Goal: Navigation & Orientation: Find specific page/section

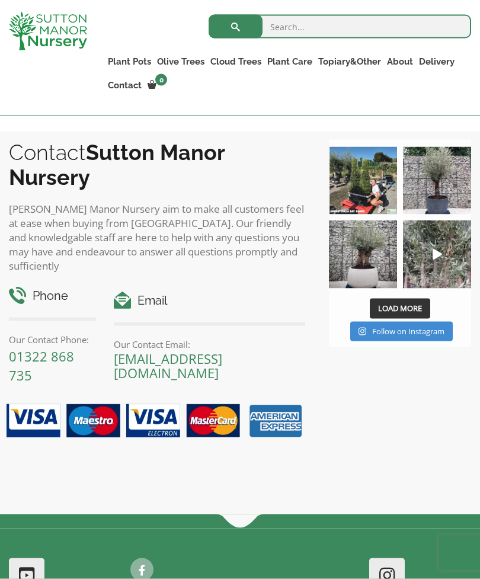
scroll to position [1608, 0]
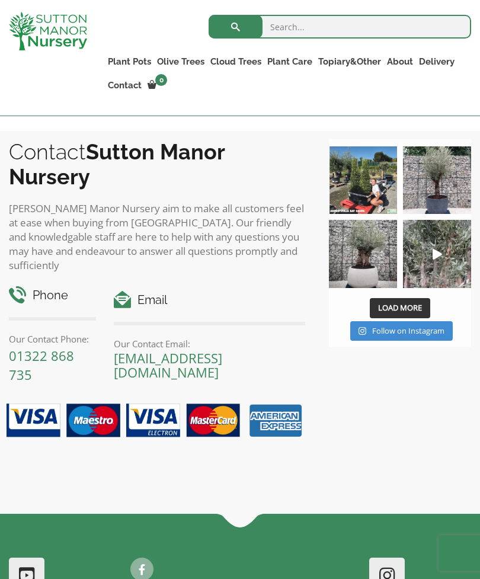
click at [371, 269] on img at bounding box center [363, 254] width 68 height 68
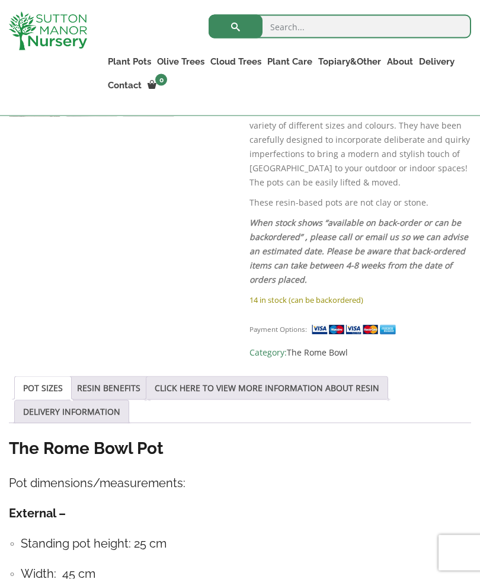
scroll to position [685, 0]
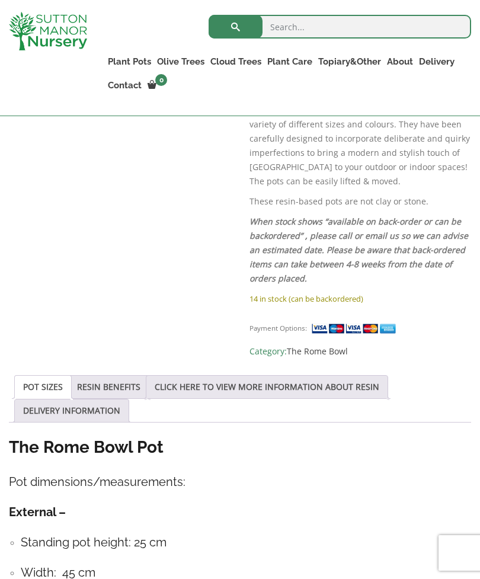
click at [359, 327] on img at bounding box center [355, 329] width 89 height 12
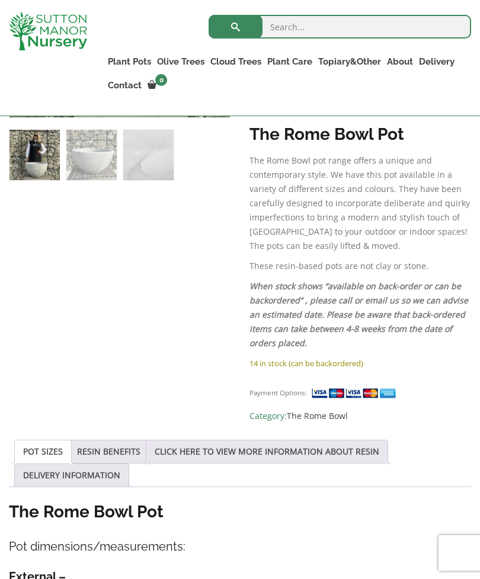
scroll to position [620, 0]
click at [361, 392] on img at bounding box center [355, 394] width 89 height 12
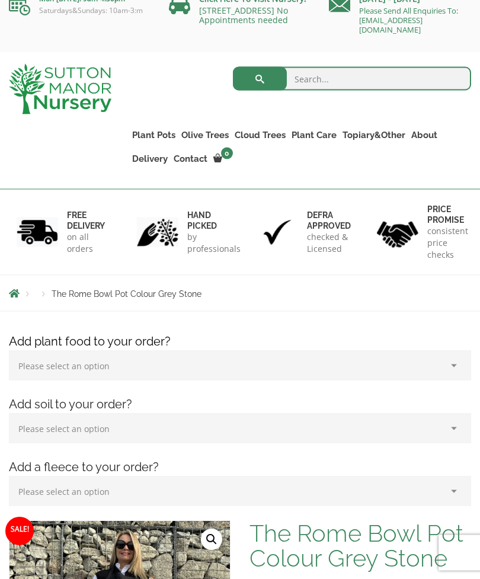
scroll to position [0, 0]
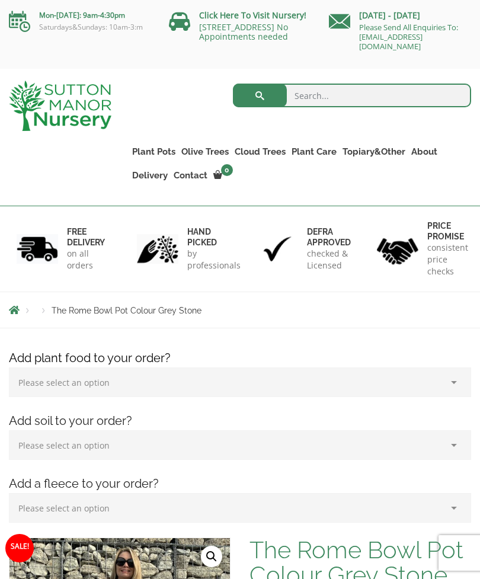
click at [0, 0] on link "Glazed Pots" at bounding box center [0, 0] width 0 height 0
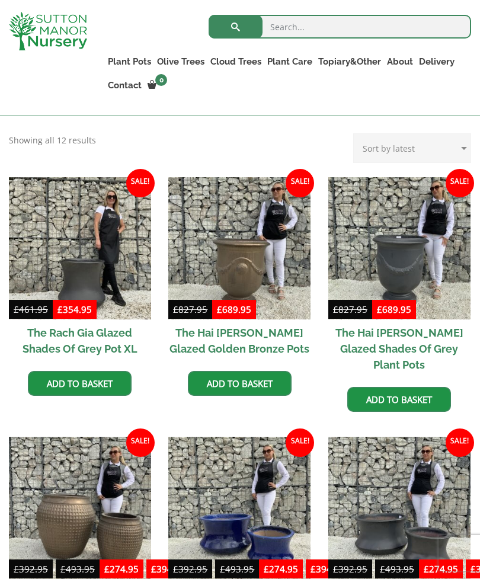
scroll to position [272, 0]
